Goal: Task Accomplishment & Management: Manage account settings

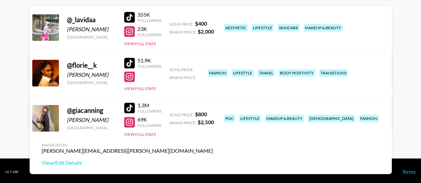
scroll to position [97, 0]
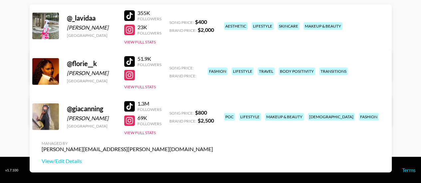
click at [213, 67] on link "View/Edit Details" at bounding box center [128, 70] width 172 height 7
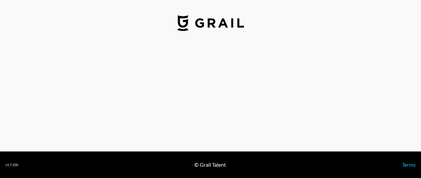
select select "USD"
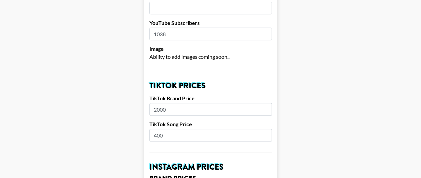
scroll to position [186, 0]
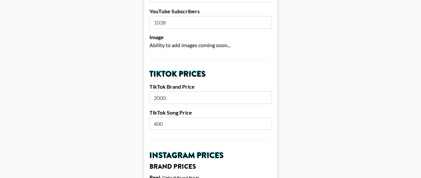
click at [189, 92] on input "2000" at bounding box center [211, 98] width 123 height 13
type input "2"
type input "1500"
click at [175, 118] on input "400" at bounding box center [211, 124] width 123 height 13
type input "4"
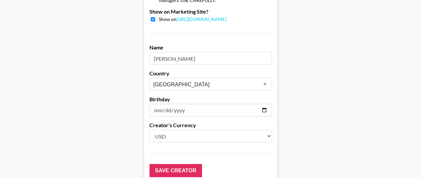
scroll to position [706, 0]
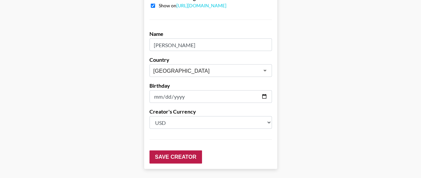
type input "350"
click at [180, 151] on input "Save Creator" at bounding box center [176, 157] width 53 height 13
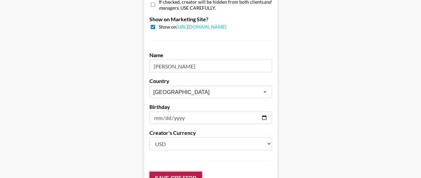
scroll to position [727, 0]
